Goal: Navigation & Orientation: Find specific page/section

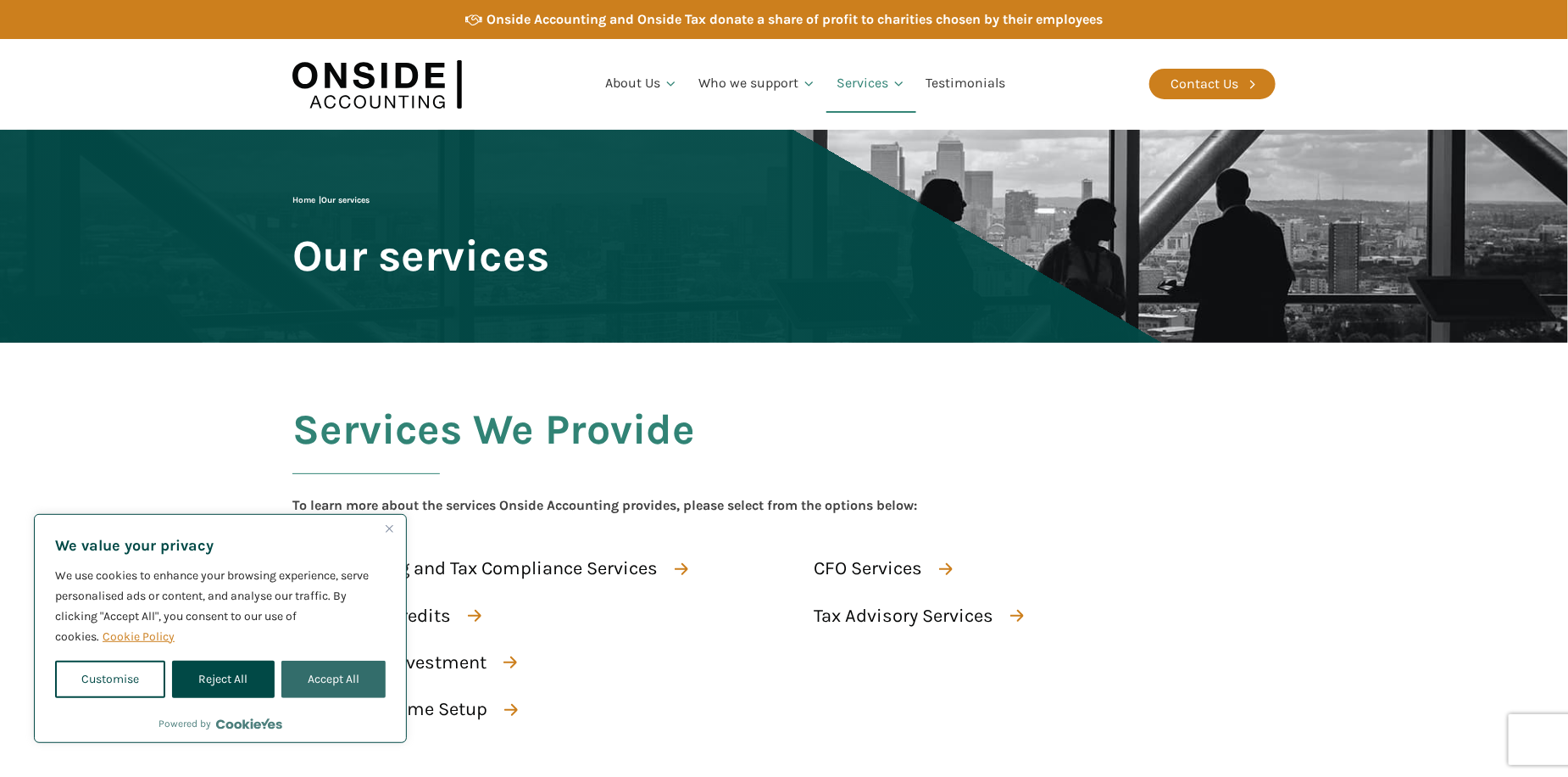
click at [353, 690] on button "Accept All" at bounding box center [333, 679] width 104 height 37
checkbox input "true"
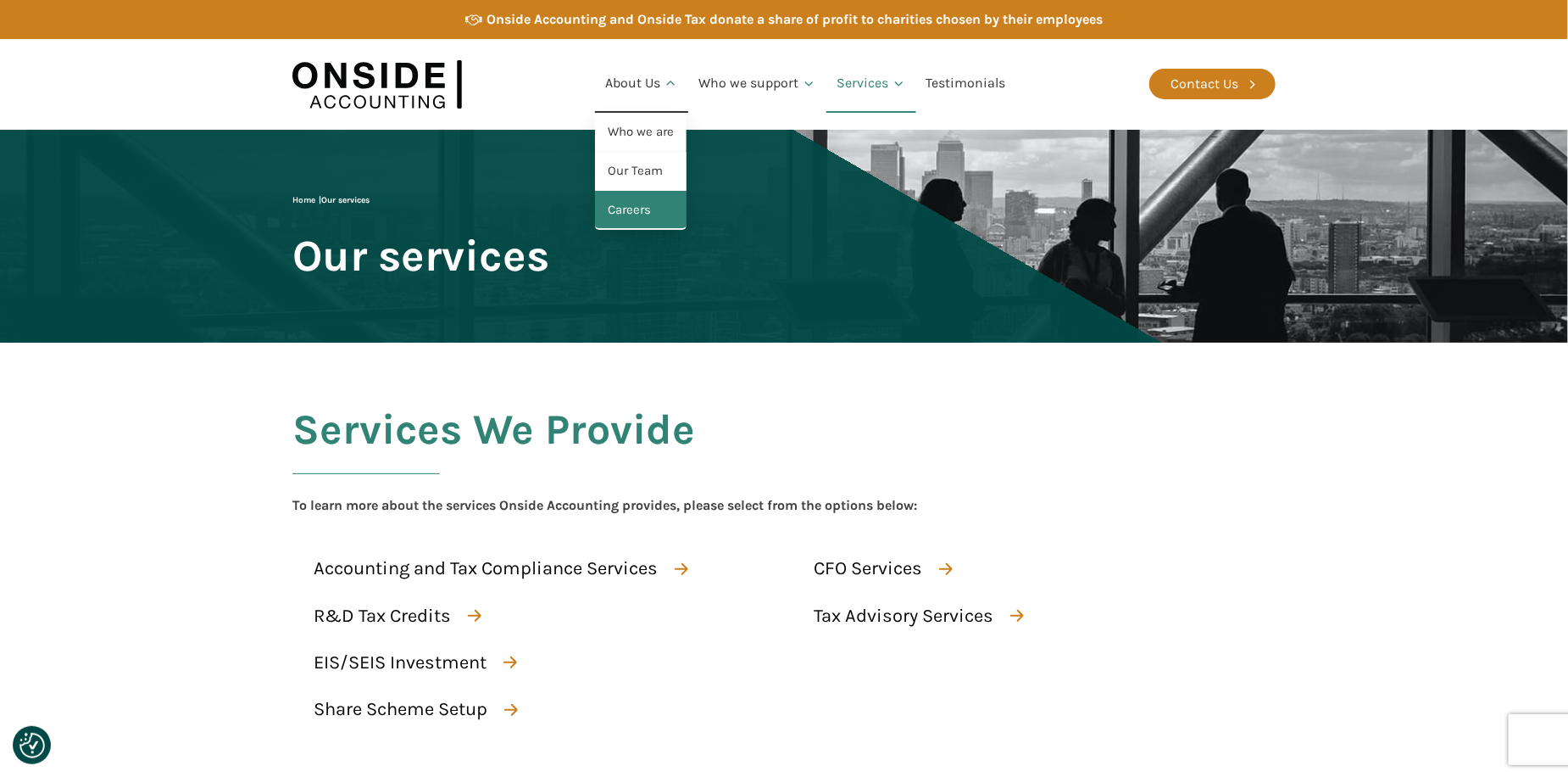
click at [626, 212] on link "Careers" at bounding box center [641, 210] width 91 height 39
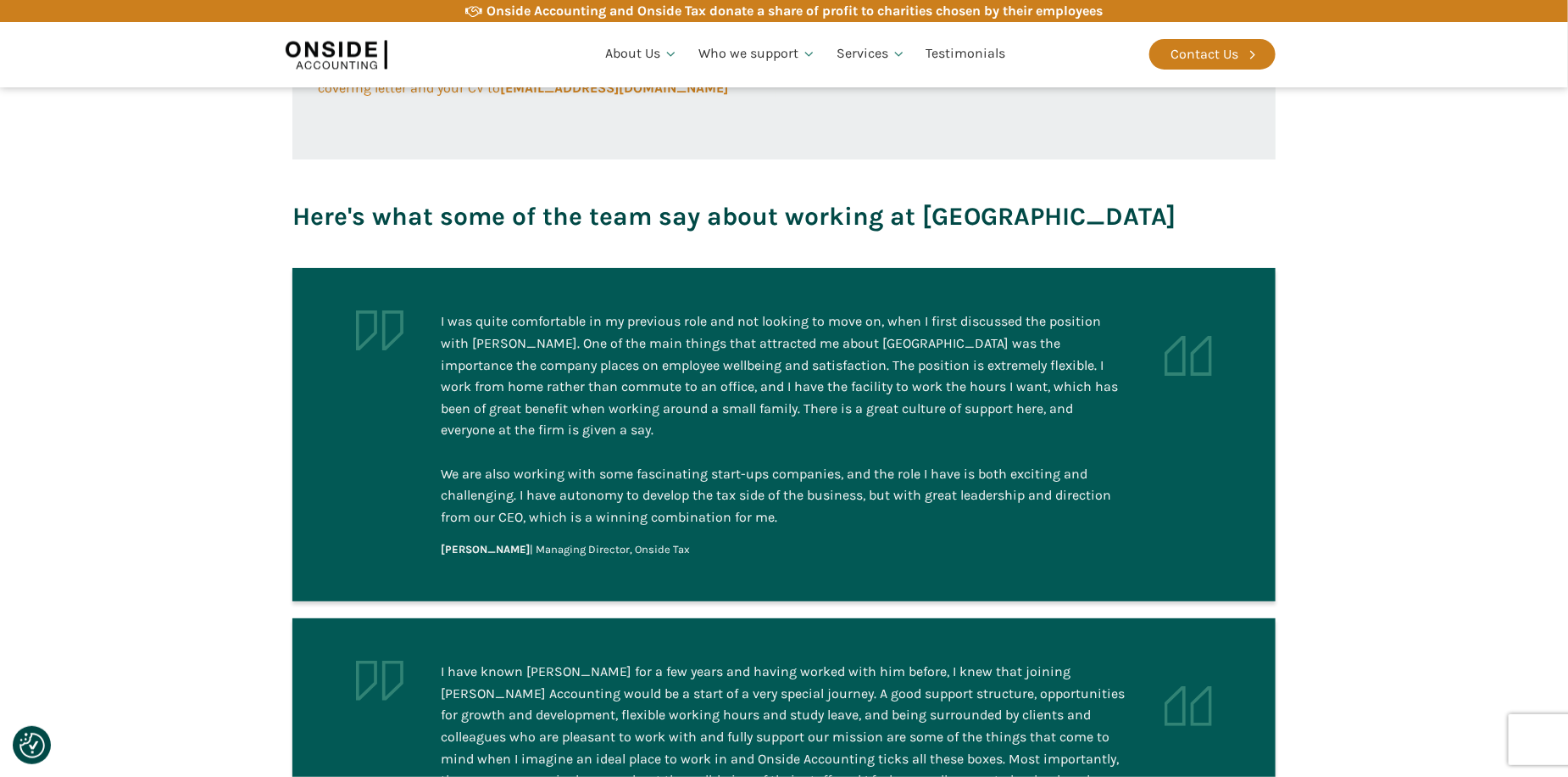
scroll to position [1102, 0]
